Goal: Information Seeking & Learning: Learn about a topic

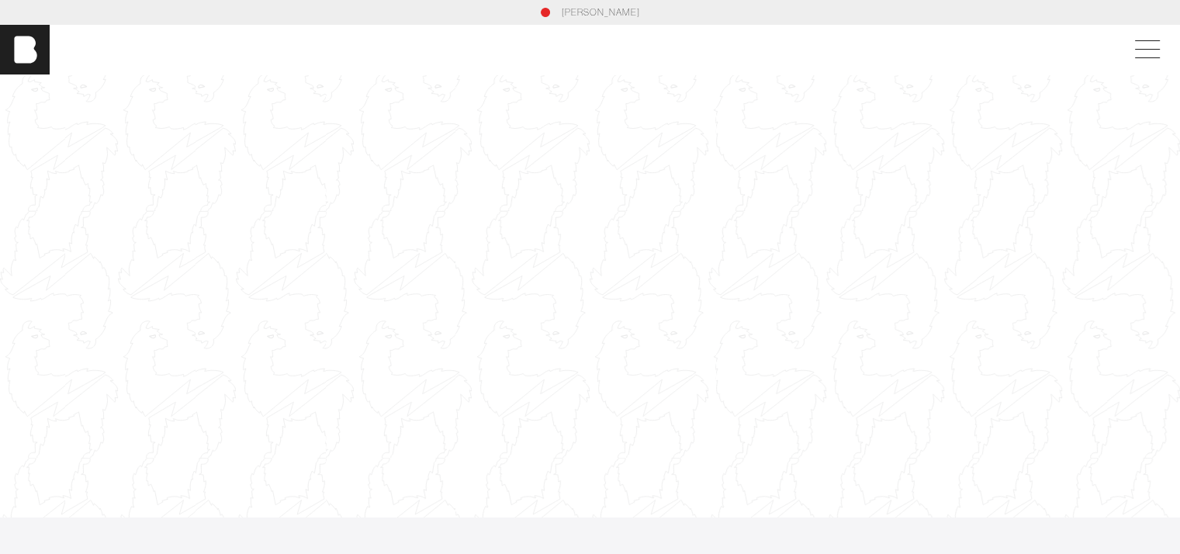
click at [1077, 56] on div "[PERSON_NAME]" at bounding box center [590, 50] width 1180 height 50
click at [1161, 51] on span at bounding box center [1145, 50] width 36 height 28
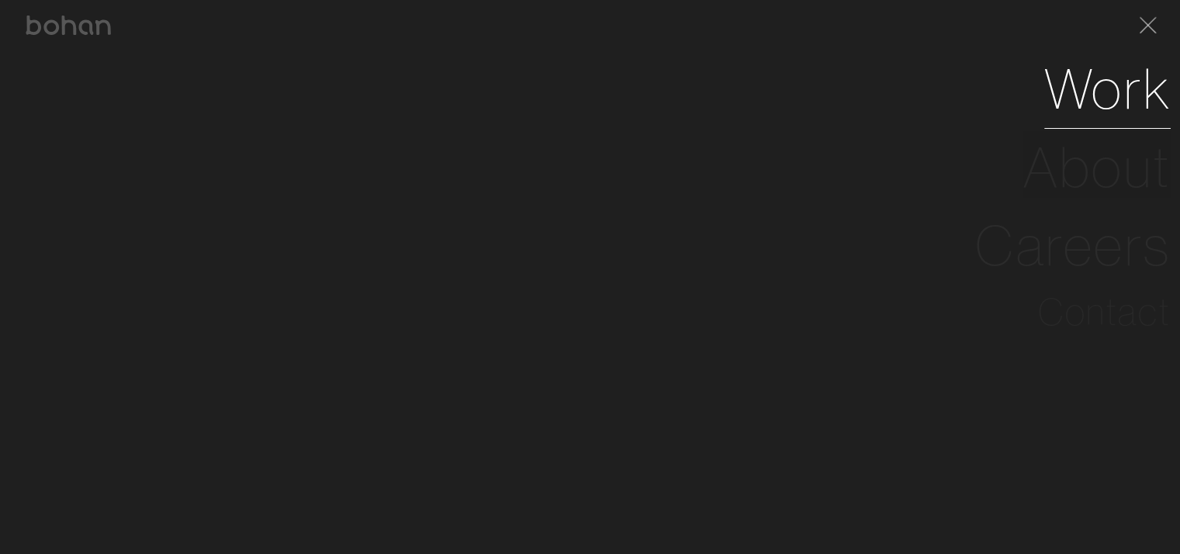
click at [1119, 106] on link "Work" at bounding box center [1108, 89] width 126 height 78
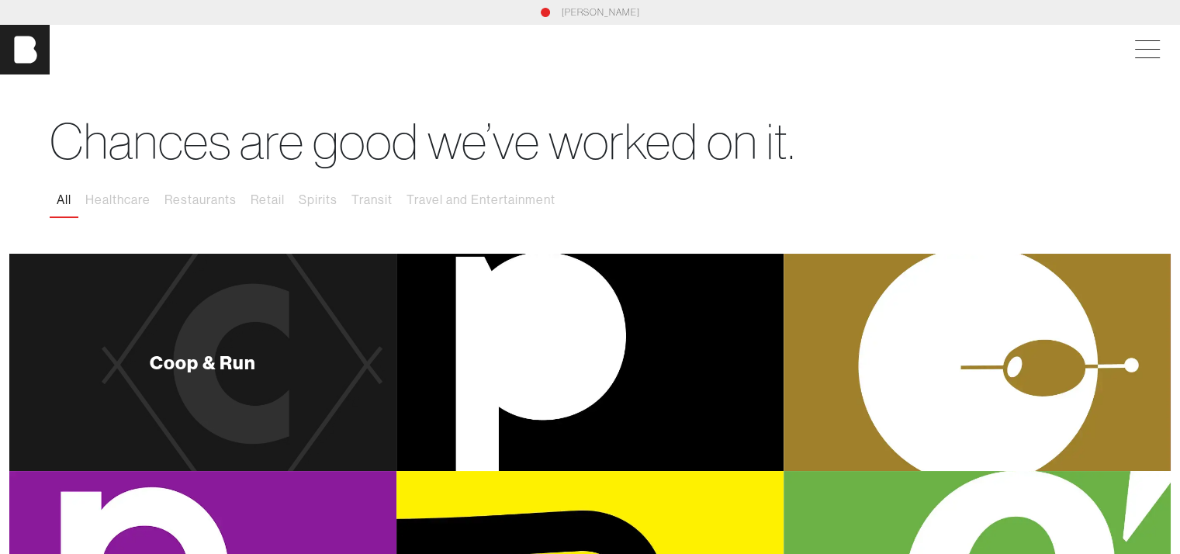
click at [205, 358] on div "Coop & Run" at bounding box center [203, 362] width 107 height 19
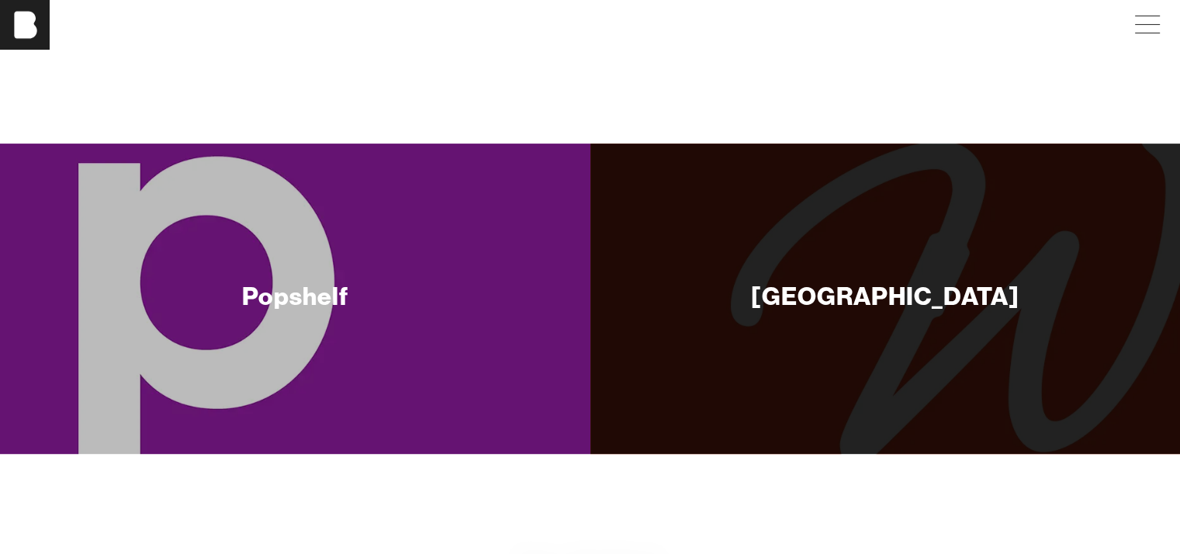
scroll to position [6752, 0]
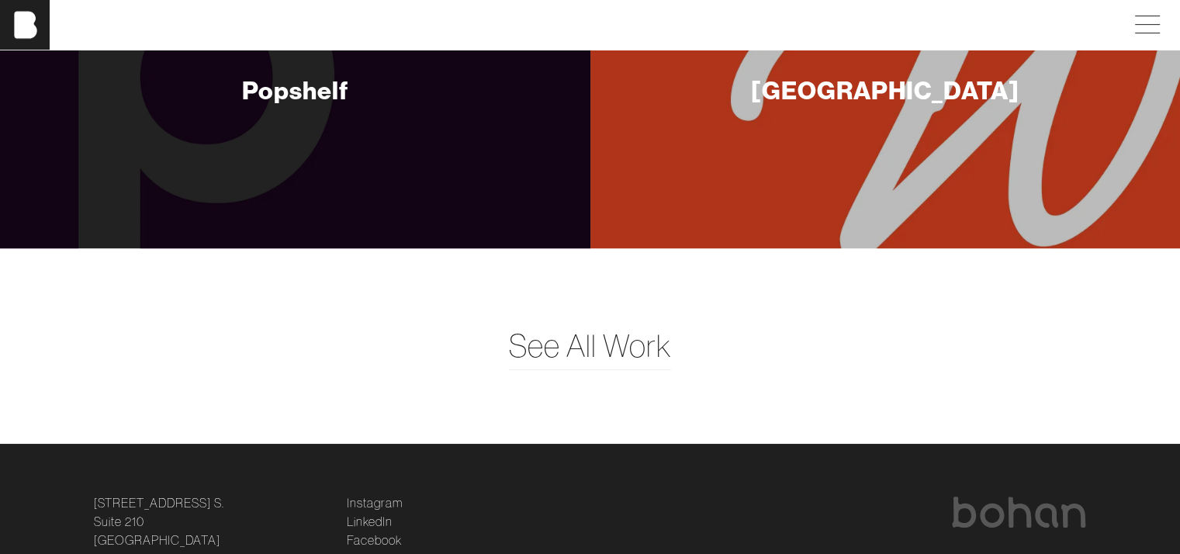
click at [863, 106] on div "Wormville" at bounding box center [885, 90] width 269 height 31
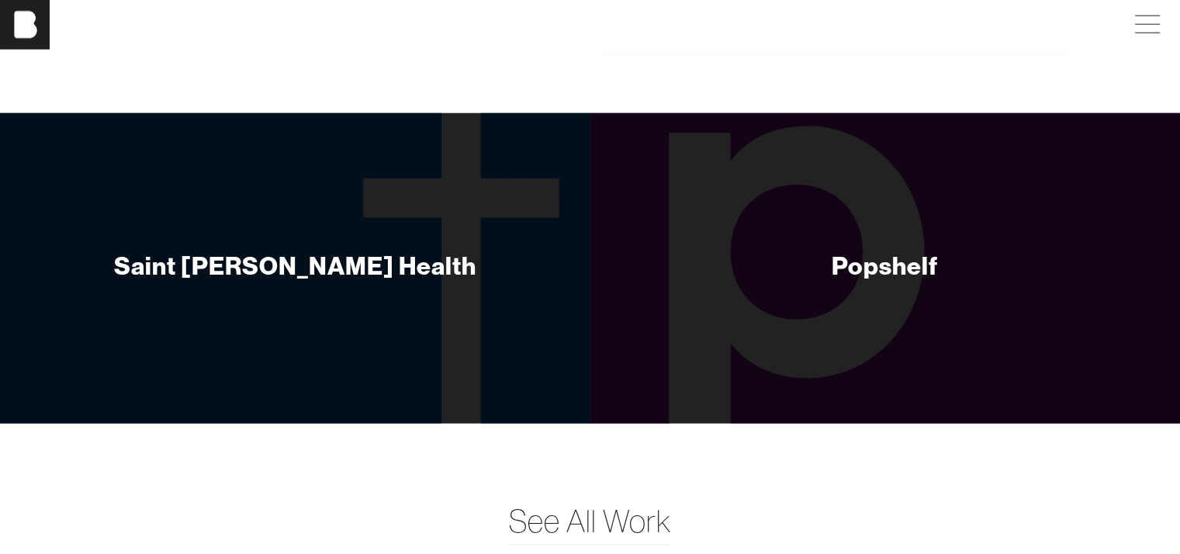
scroll to position [4035, 0]
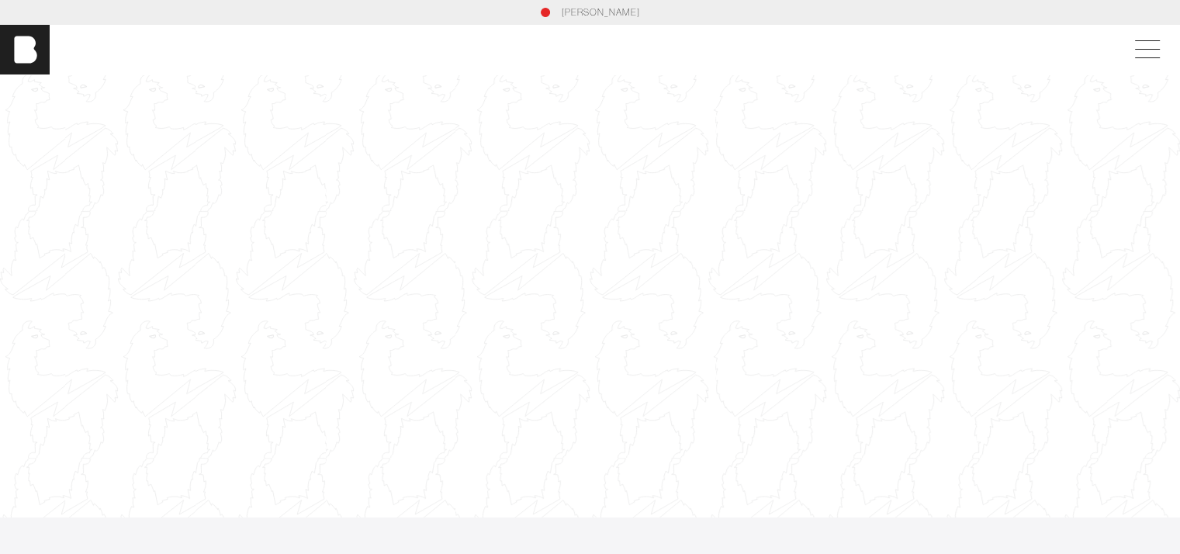
click at [578, 11] on link "[PERSON_NAME]" at bounding box center [601, 12] width 78 height 14
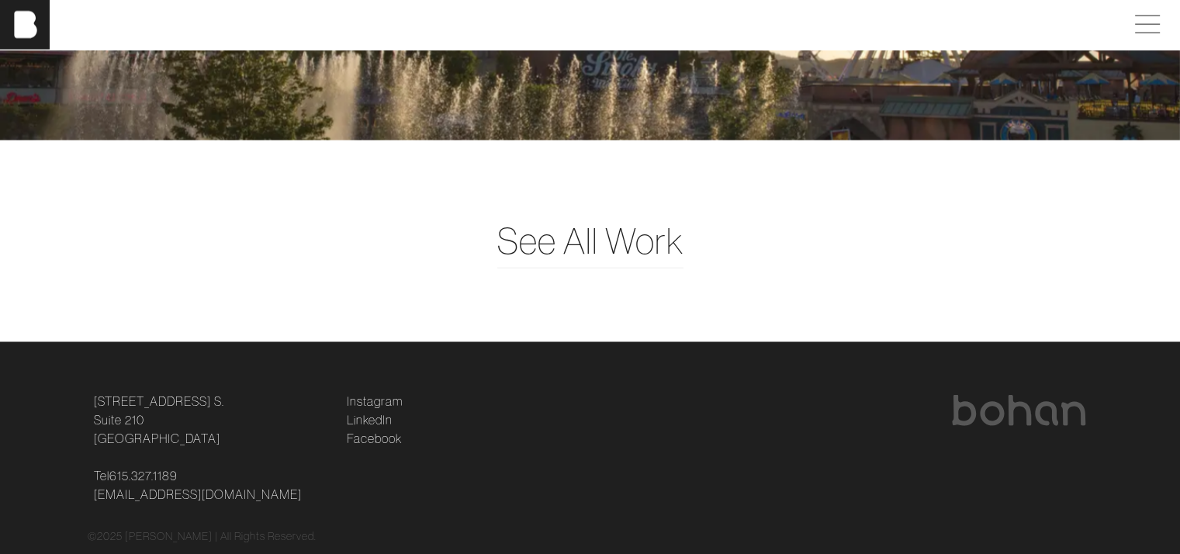
scroll to position [3769, 0]
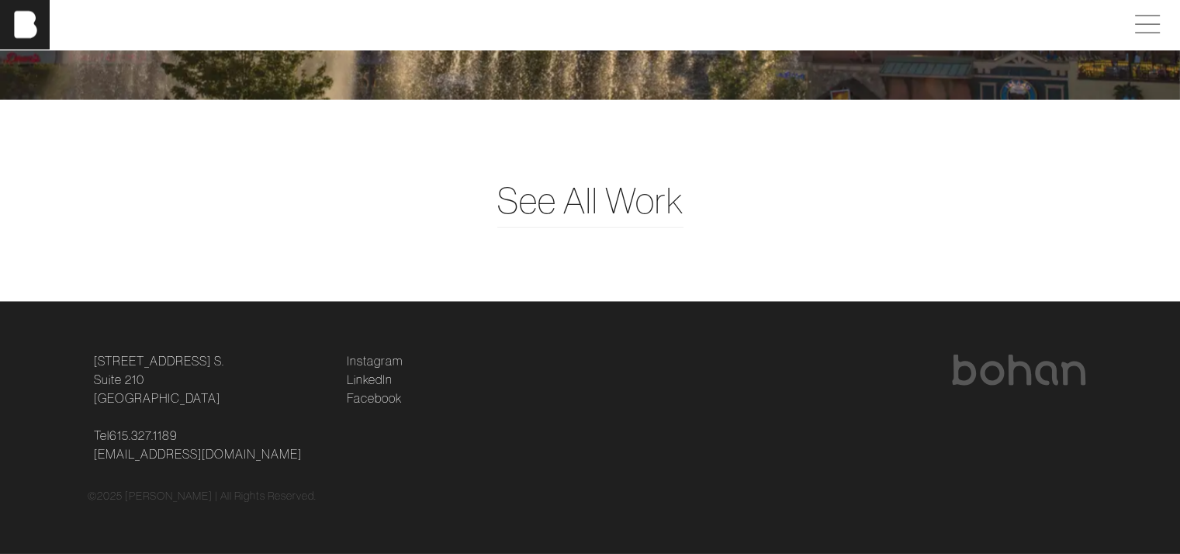
drag, startPoint x: 302, startPoint y: 352, endPoint x: 456, endPoint y: 420, distance: 168.5
click at [456, 420] on div "124 12th Ave. S. Suite 210 Nashville, TN 37203 Tel 615.327.1189 hello@bohanidea…" at bounding box center [590, 408] width 1024 height 112
click at [506, 401] on li "Facebook" at bounding box center [464, 398] width 234 height 19
